Goal: Task Accomplishment & Management: Manage account settings

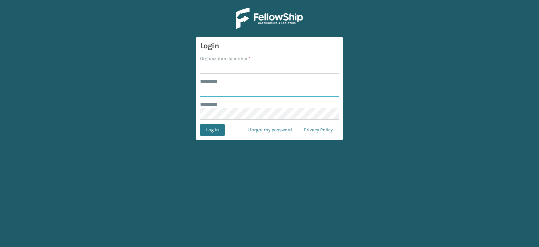
type input "******"
type input "WindGap"
click at [200, 124] on button "Log In" at bounding box center [212, 130] width 25 height 12
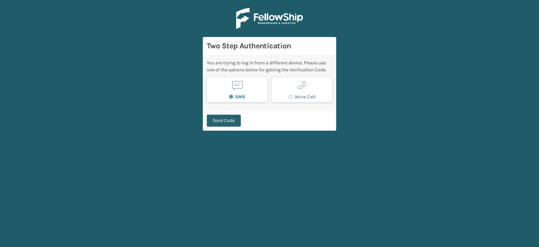
click at [232, 120] on button "Send Code" at bounding box center [224, 121] width 34 height 12
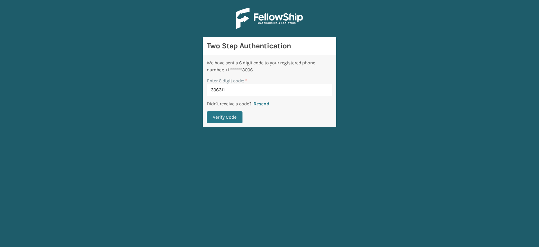
type input "306311"
click at [207, 111] on button "Verify Code" at bounding box center [225, 117] width 36 height 12
